Goal: Information Seeking & Learning: Learn about a topic

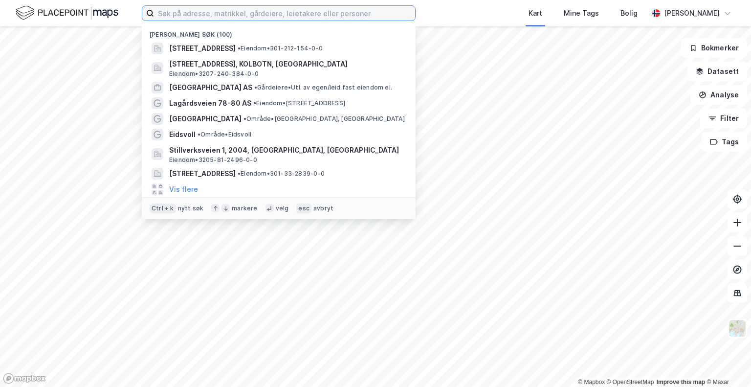
click at [325, 18] on input at bounding box center [284, 13] width 261 height 15
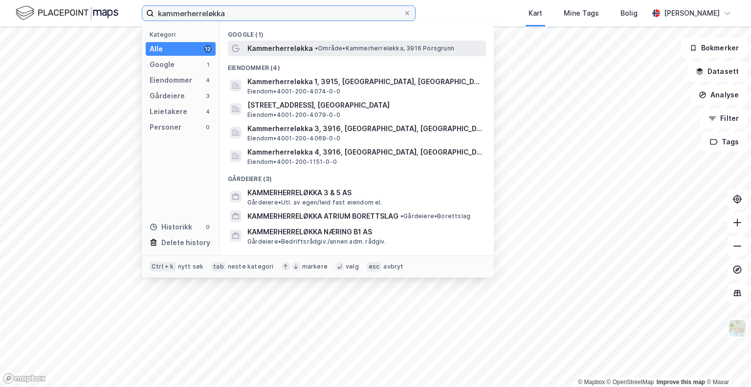
type input "kammerherreløkka"
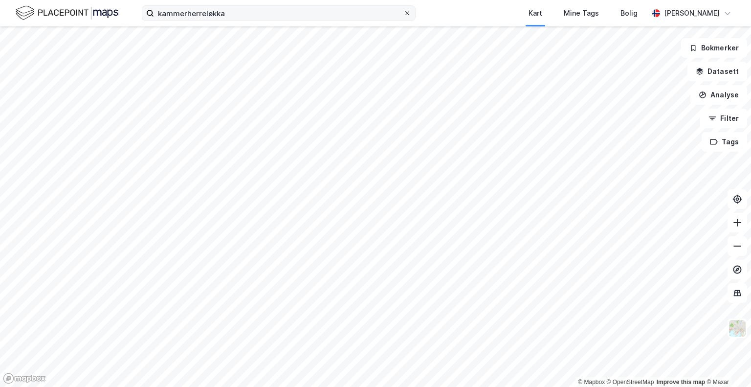
click at [407, 11] on icon at bounding box center [407, 13] width 6 height 6
click at [404, 11] on input "kammerherreløkka" at bounding box center [278, 13] width 249 height 15
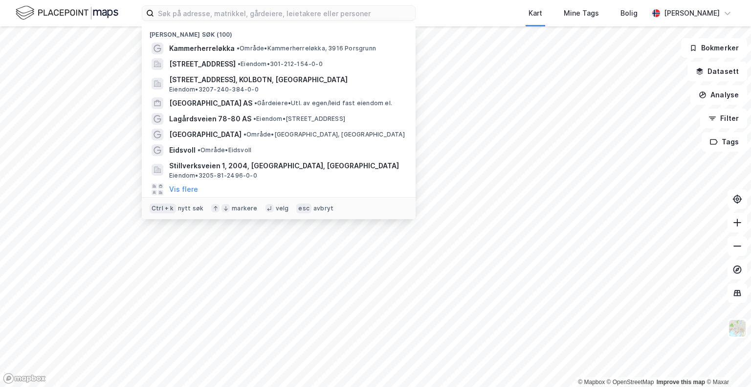
click at [463, 15] on div "Kart Mine Tags Bolig" at bounding box center [556, 13] width 186 height 26
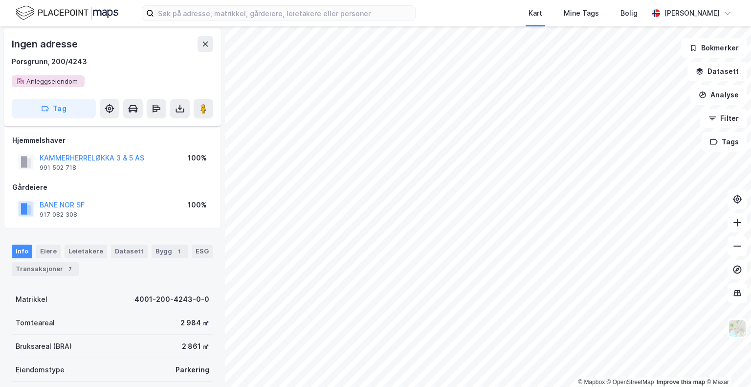
scroll to position [49, 0]
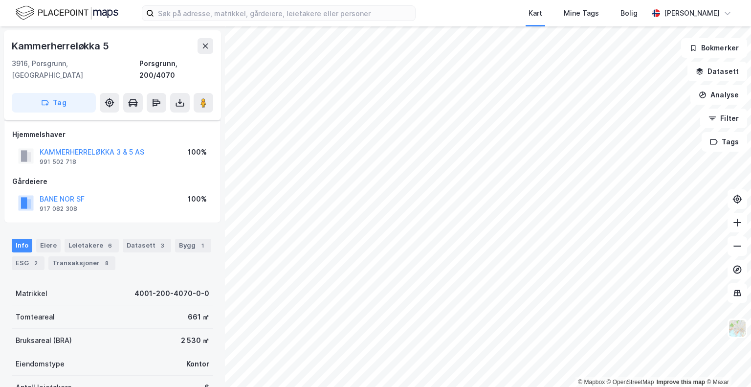
scroll to position [49, 0]
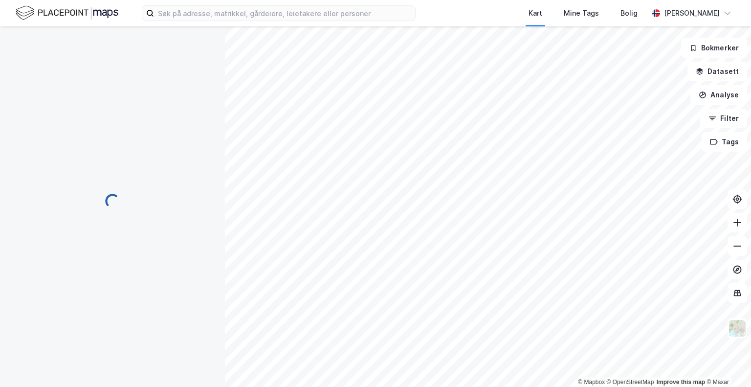
scroll to position [49, 0]
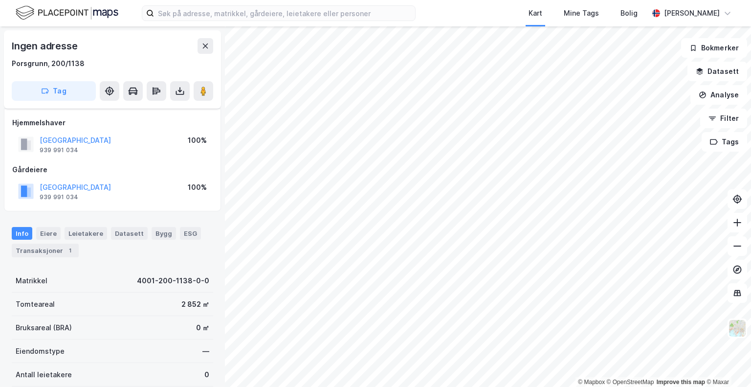
scroll to position [49, 0]
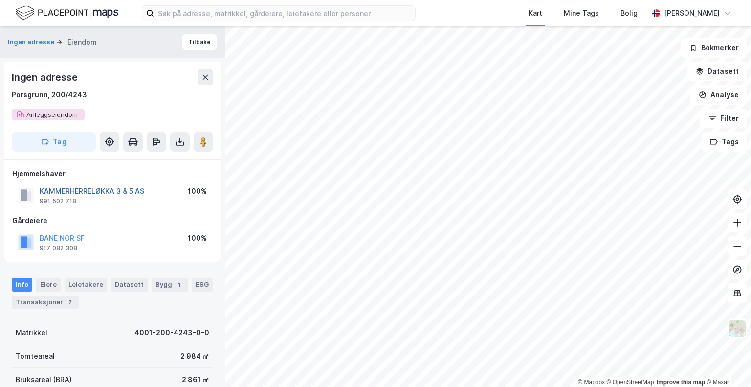
click at [0, 0] on button "KAMMERHERRELØKKA 3 & 5 AS" at bounding box center [0, 0] width 0 height 0
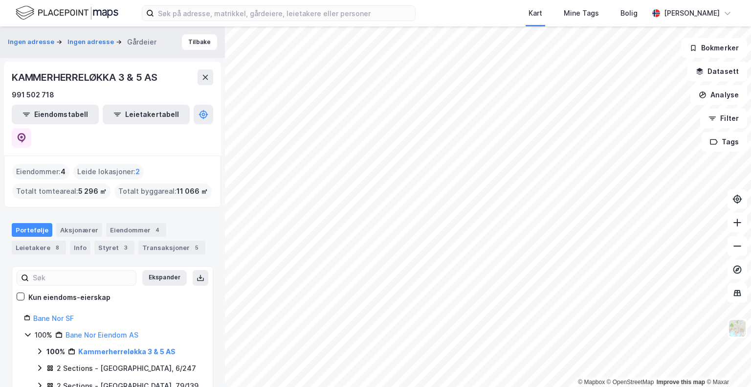
click at [39, 347] on icon at bounding box center [40, 351] width 8 height 8
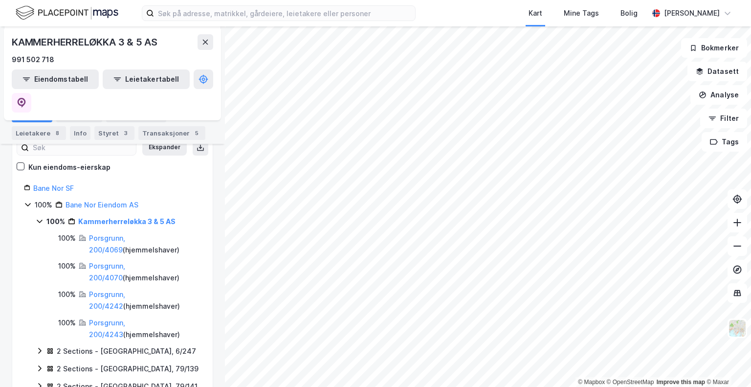
scroll to position [147, 0]
